Goal: Transaction & Acquisition: Purchase product/service

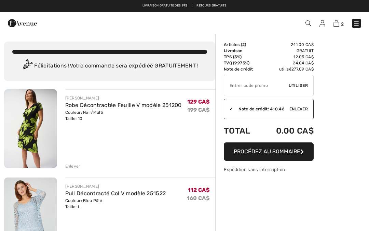
click at [360, 20] on link at bounding box center [356, 23] width 9 height 9
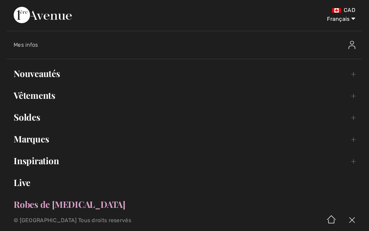
click at [35, 121] on link "Soldes Toggle submenu" at bounding box center [184, 117] width 355 height 15
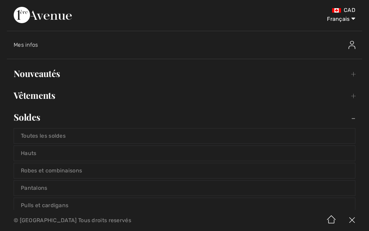
click at [81, 172] on link "Robes et combinaisons" at bounding box center [184, 171] width 341 height 15
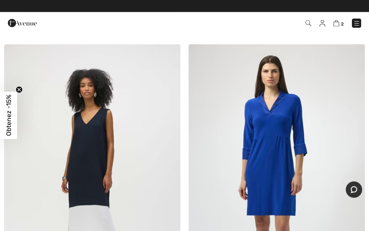
scroll to position [3771, 0]
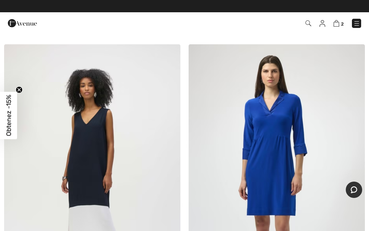
click at [355, 23] on img at bounding box center [356, 23] width 7 height 7
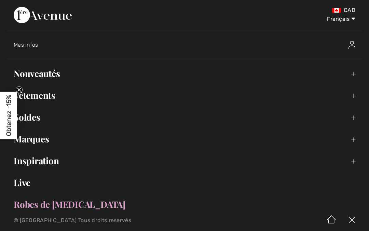
click at [42, 98] on link "Vêtements Toggle submenu" at bounding box center [184, 95] width 355 height 15
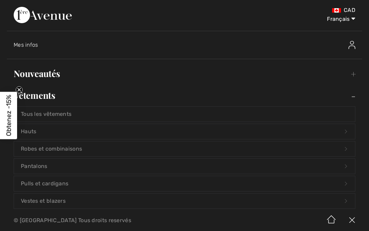
click at [14, 116] on span "Obtenez -15%" at bounding box center [8, 115] width 17 height 47
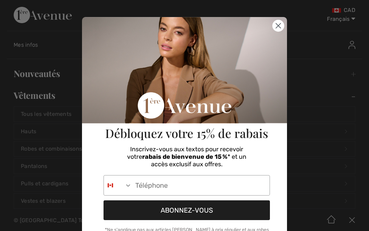
click at [280, 29] on circle "Close dialog" at bounding box center [277, 25] width 11 height 11
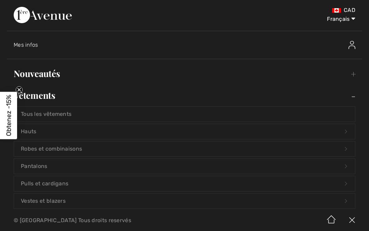
click at [47, 79] on link "Nouveautés Toggle submenu" at bounding box center [184, 73] width 355 height 15
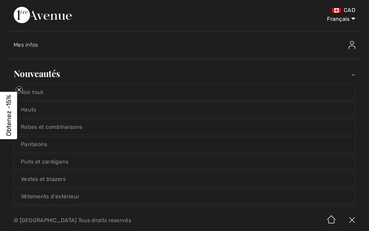
click at [61, 129] on link "Robes et combinaisons" at bounding box center [184, 127] width 341 height 15
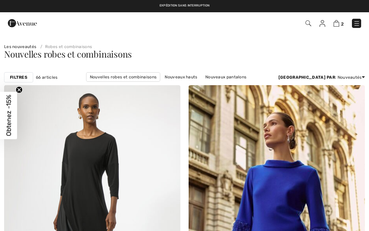
checkbox input "true"
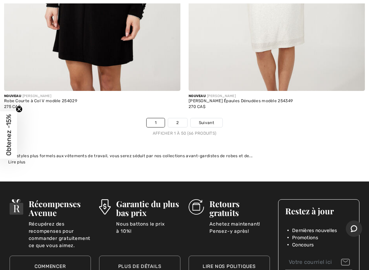
scroll to position [7625, 0]
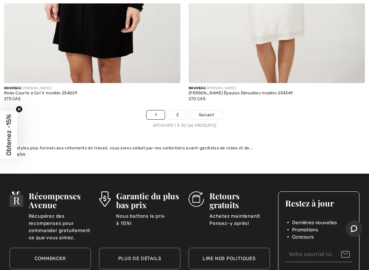
click at [181, 110] on link "2" at bounding box center [177, 114] width 19 height 9
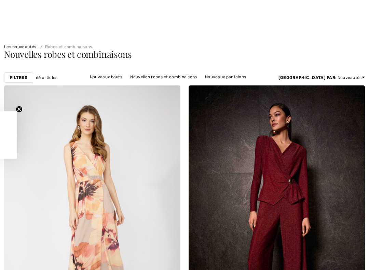
checkbox input "true"
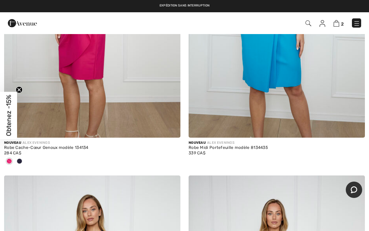
scroll to position [759, 0]
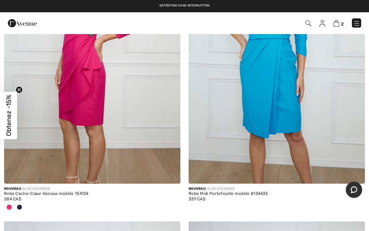
click at [356, 23] on img at bounding box center [356, 23] width 7 height 7
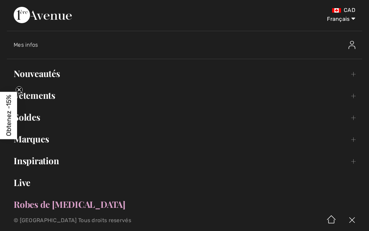
click at [30, 95] on link "Vêtements Toggle submenu" at bounding box center [184, 95] width 355 height 15
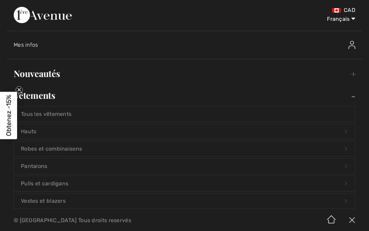
click at [29, 146] on link "Robes et combinaisons Open submenu" at bounding box center [184, 149] width 341 height 15
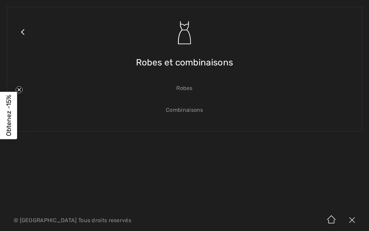
click at [193, 88] on link "Robes" at bounding box center [184, 88] width 341 height 15
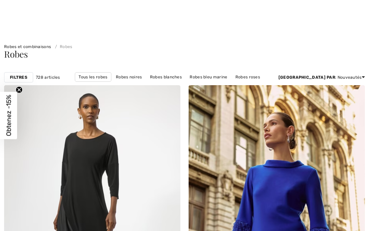
checkbox input "true"
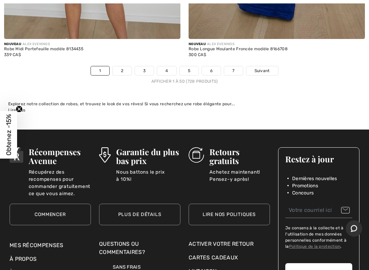
scroll to position [7669, 0]
click at [124, 66] on link "2" at bounding box center [122, 70] width 19 height 9
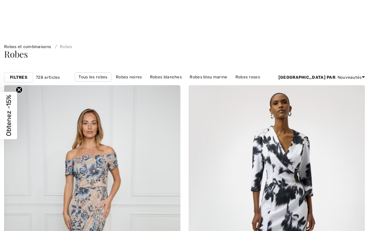
checkbox input "true"
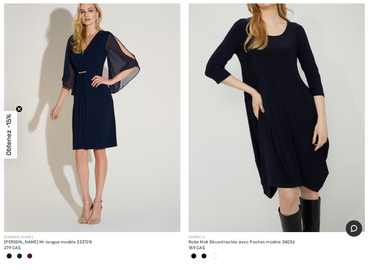
scroll to position [2237, 0]
click at [31, 231] on span at bounding box center [29, 255] width 5 height 5
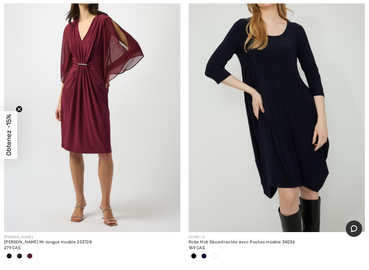
click at [21, 231] on span at bounding box center [19, 255] width 5 height 5
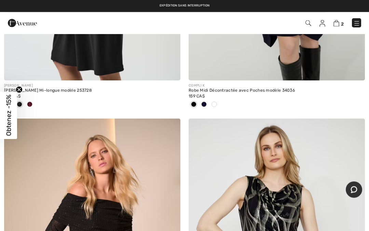
scroll to position [2377, 0]
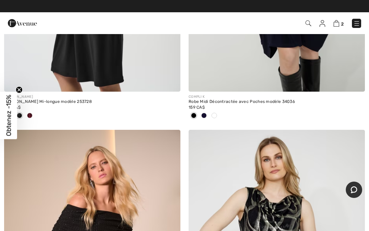
click at [216, 113] on span at bounding box center [213, 115] width 5 height 5
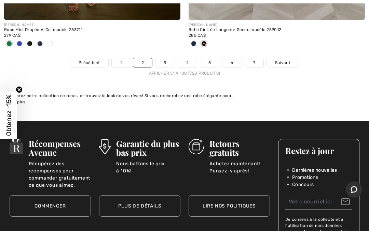
scroll to position [7654, 0]
click at [286, 60] on span "Suivant" at bounding box center [282, 63] width 15 height 6
click at [285, 60] on span "Suivant" at bounding box center [282, 63] width 15 height 6
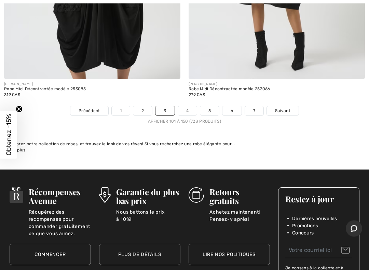
scroll to position [7678, 0]
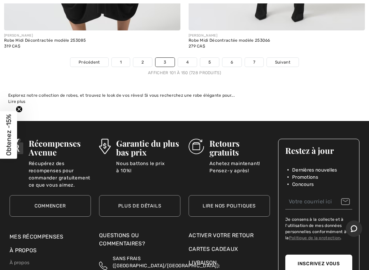
click at [289, 59] on span "Suivant" at bounding box center [282, 62] width 15 height 6
click at [291, 58] on link "Suivant" at bounding box center [283, 62] width 32 height 9
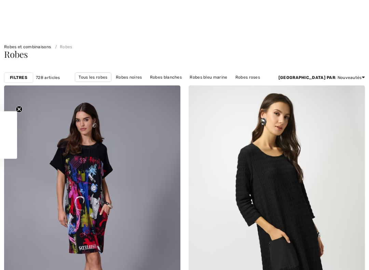
checkbox input "true"
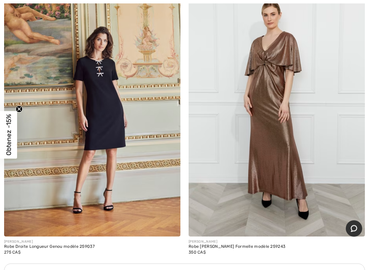
scroll to position [3430, 0]
click at [109, 107] on img at bounding box center [92, 104] width 176 height 264
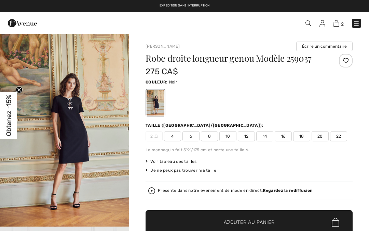
checkbox input "true"
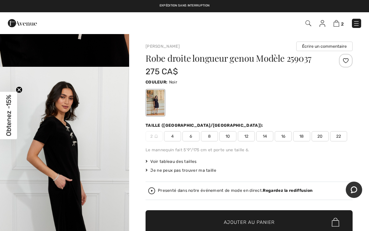
click at [332, 131] on span "22" at bounding box center [338, 136] width 17 height 10
click at [230, 140] on span "10" at bounding box center [227, 136] width 17 height 10
click at [265, 225] on span "Ajouter au panier" at bounding box center [249, 222] width 51 height 7
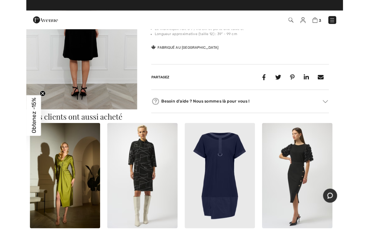
scroll to position [345, 0]
